Goal: Find contact information: Find contact information

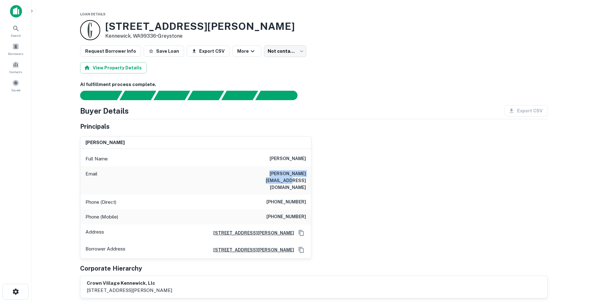
drag, startPoint x: 251, startPoint y: 173, endPoint x: 310, endPoint y: 179, distance: 59.9
click at [310, 179] on div "Email andrew@jrjohnsoninc.com" at bounding box center [195, 180] width 230 height 28
copy h6 "andrew@jrjohnsoninc.com"
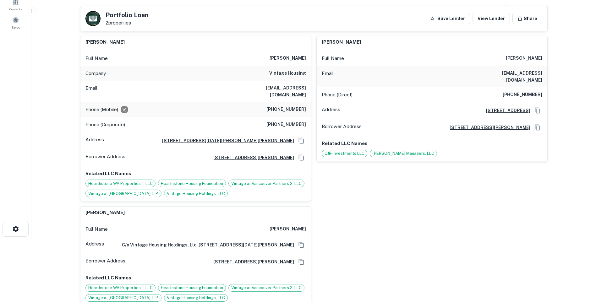
scroll to position [31, 0]
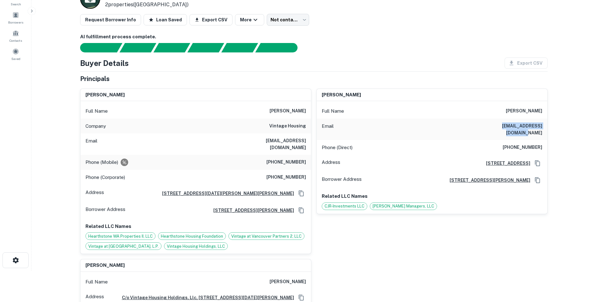
drag, startPoint x: 483, startPoint y: 126, endPoint x: 541, endPoint y: 130, distance: 58.2
click at [541, 130] on div "Email robertgoodspeed@msn.com" at bounding box center [431, 129] width 230 height 21
copy h6 "robertgoodspeed@msn.com"
